Goal: Information Seeking & Learning: Check status

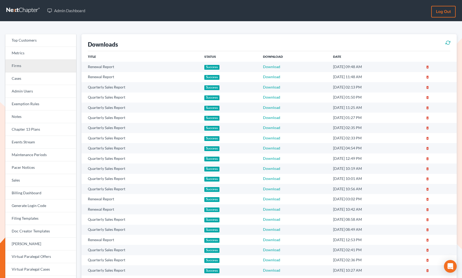
click at [23, 68] on link "Firms" at bounding box center [40, 66] width 71 height 13
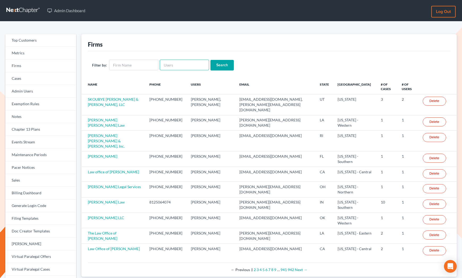
click at [187, 65] on input "text" at bounding box center [184, 65] width 49 height 11
paste input "[EMAIL_ADDRESS][DOMAIN_NAME]"
type input "[EMAIL_ADDRESS][DOMAIN_NAME]"
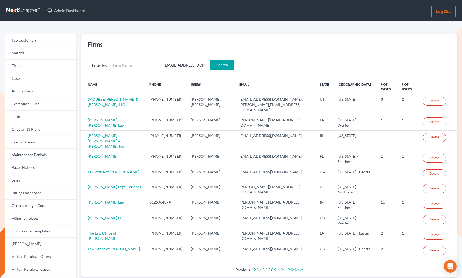
click at [217, 66] on input "Search" at bounding box center [221, 65] width 23 height 11
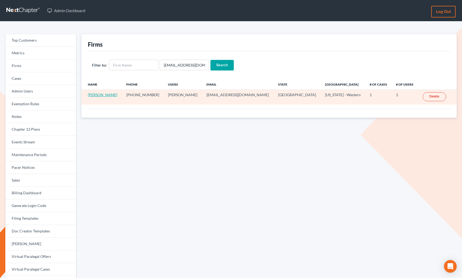
click at [106, 95] on link "Roberto Jimenez" at bounding box center [102, 95] width 29 height 5
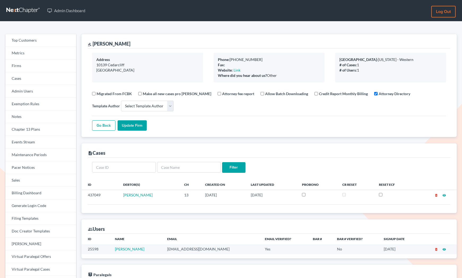
select select
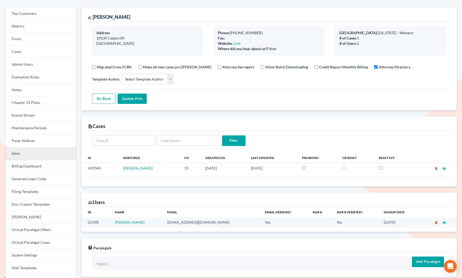
scroll to position [16, 0]
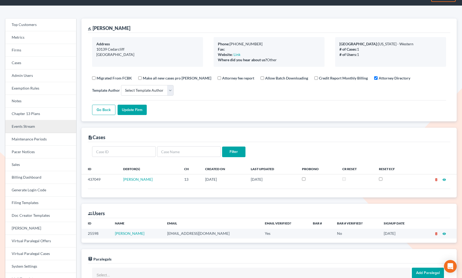
click at [29, 130] on link "Events Stream" at bounding box center [40, 126] width 71 height 13
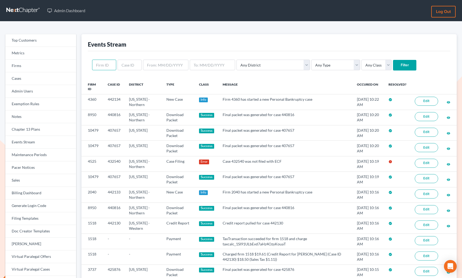
click at [97, 64] on input "text" at bounding box center [104, 65] width 24 height 11
paste input "12329"
type input "12329"
click at [393, 64] on input "Filter" at bounding box center [404, 65] width 23 height 11
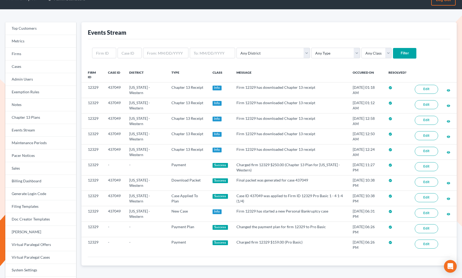
scroll to position [12, 0]
